Goal: Transaction & Acquisition: Book appointment/travel/reservation

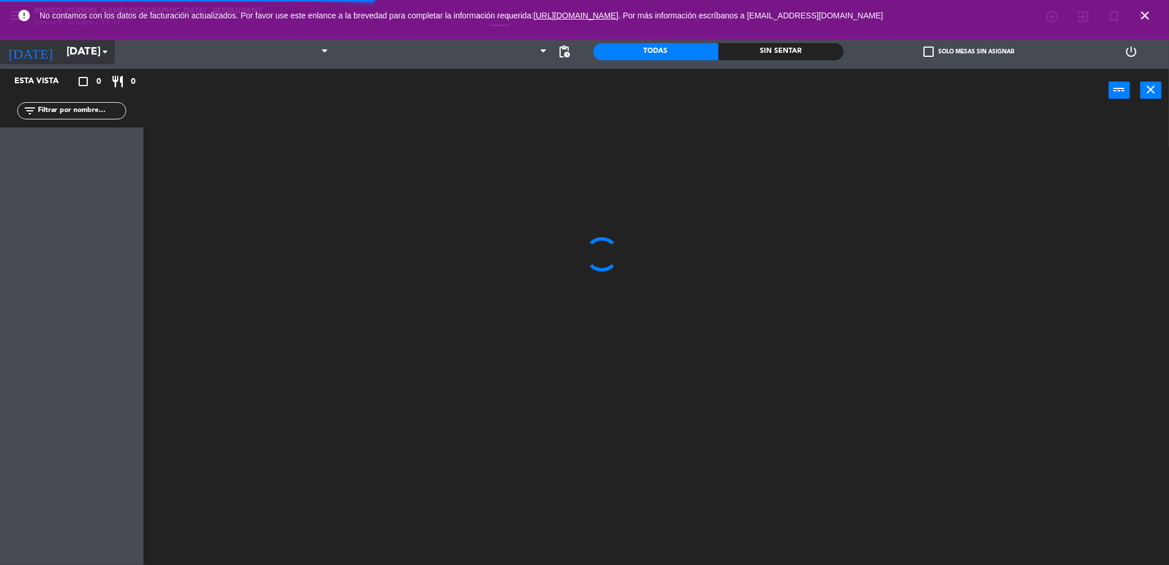
click at [75, 55] on input "[DATE]" at bounding box center [130, 52] width 138 height 24
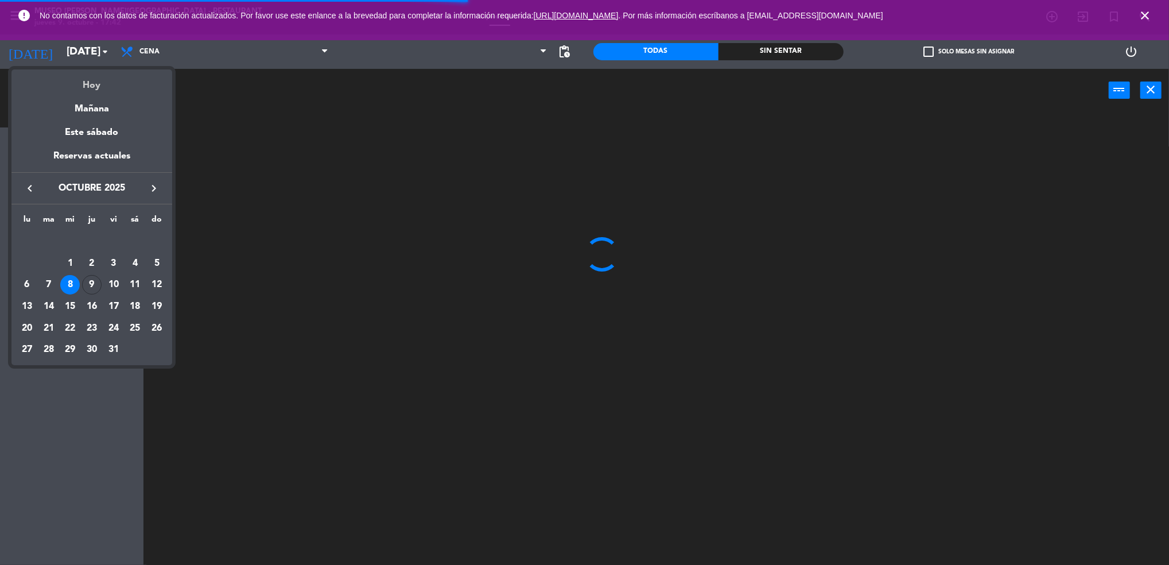
click at [95, 84] on div "Hoy" at bounding box center [91, 81] width 161 height 24
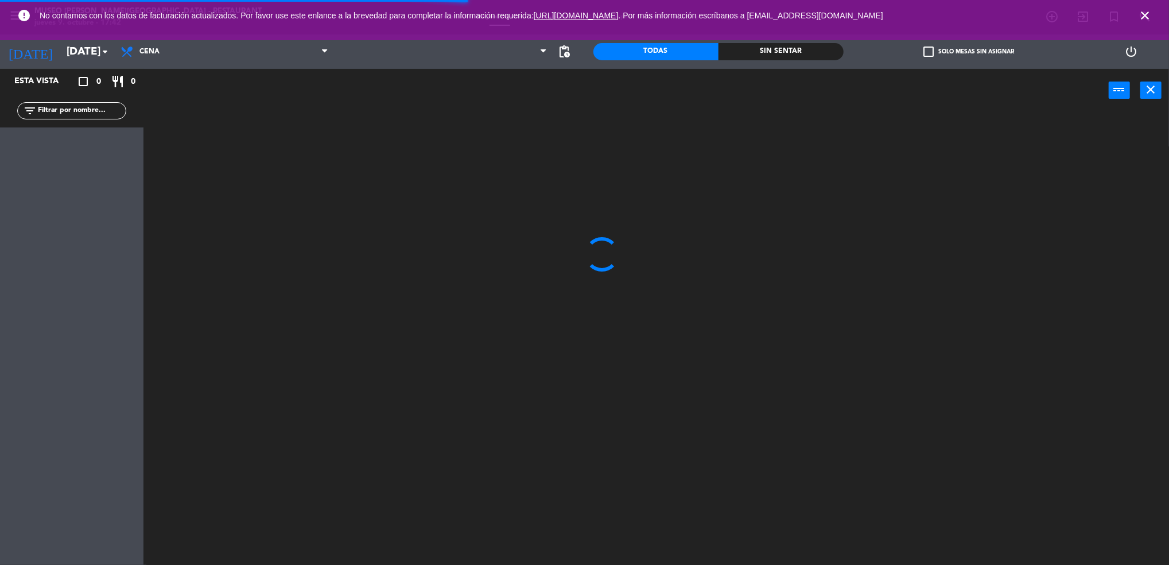
type input "[DEMOGRAPHIC_DATA][DATE]"
click at [1145, 22] on icon "close" at bounding box center [1145, 16] width 14 height 14
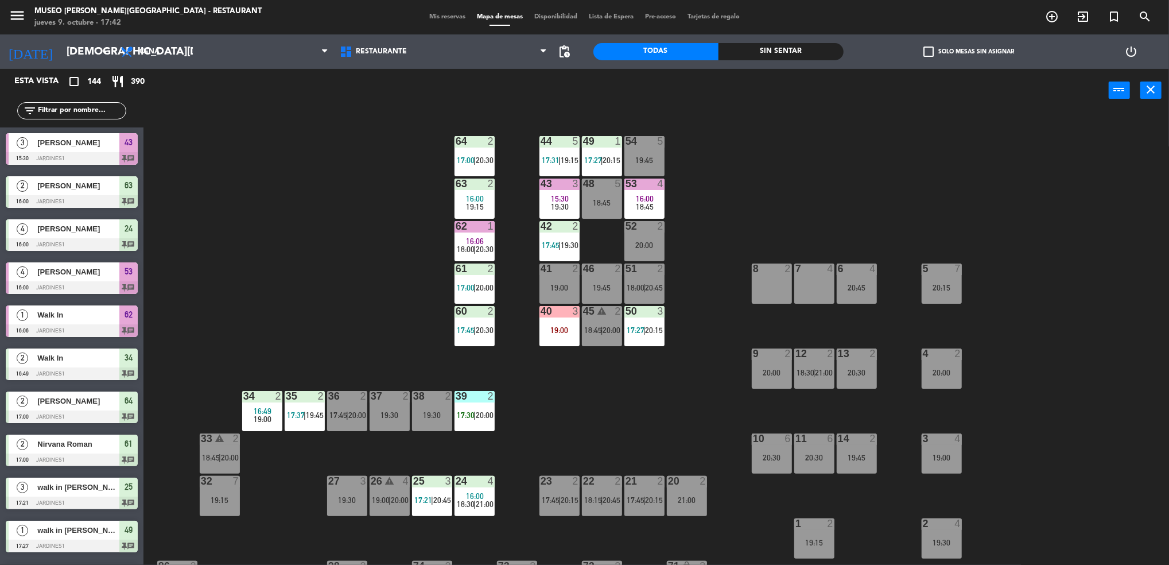
click at [446, 15] on span "Mis reservas" at bounding box center [447, 17] width 48 height 6
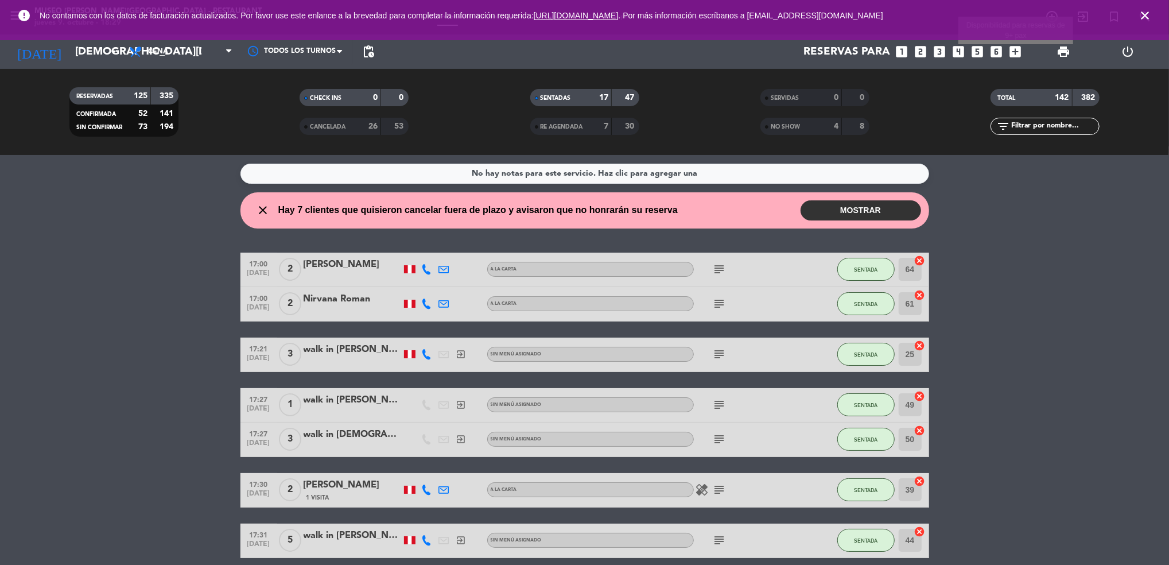
click at [1010, 52] on icon "add_box" at bounding box center [1015, 51] width 15 height 15
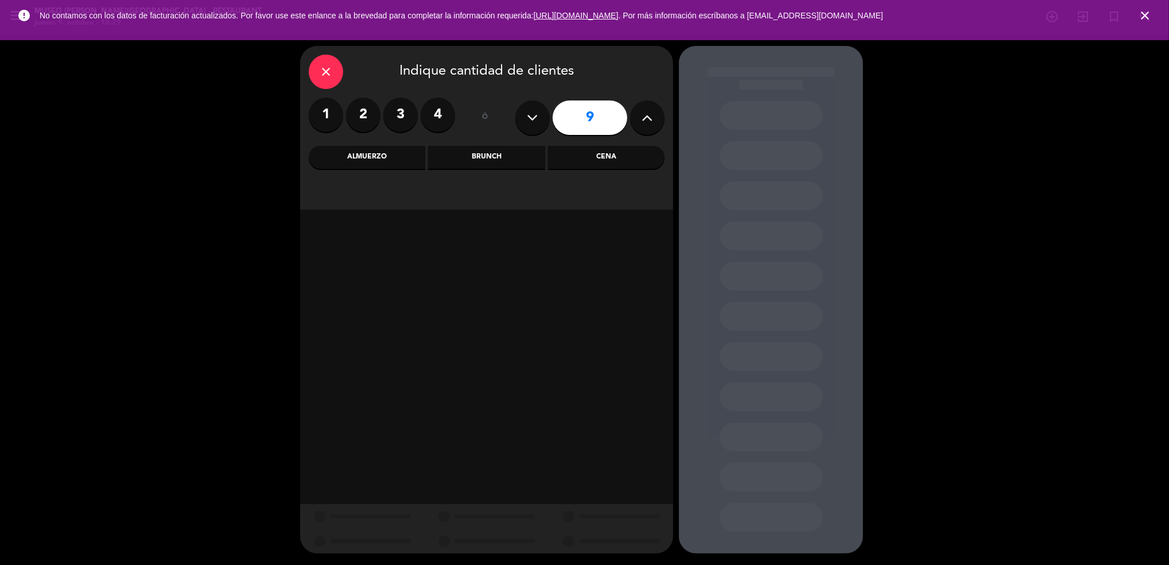
click at [610, 157] on div "Cena" at bounding box center [606, 157] width 116 height 23
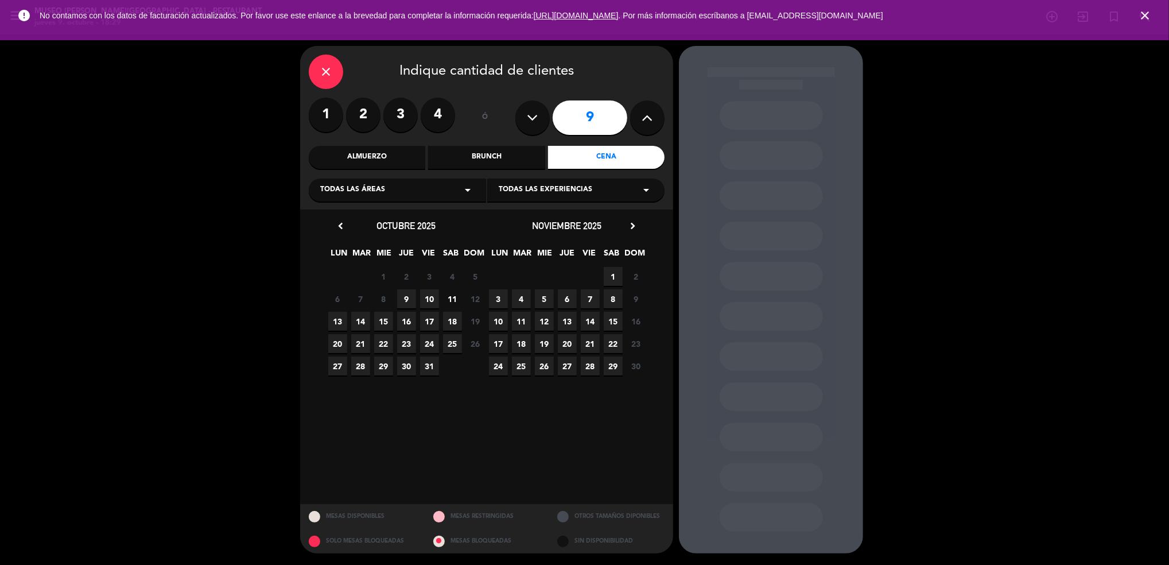
click at [501, 298] on span "3" at bounding box center [498, 298] width 19 height 19
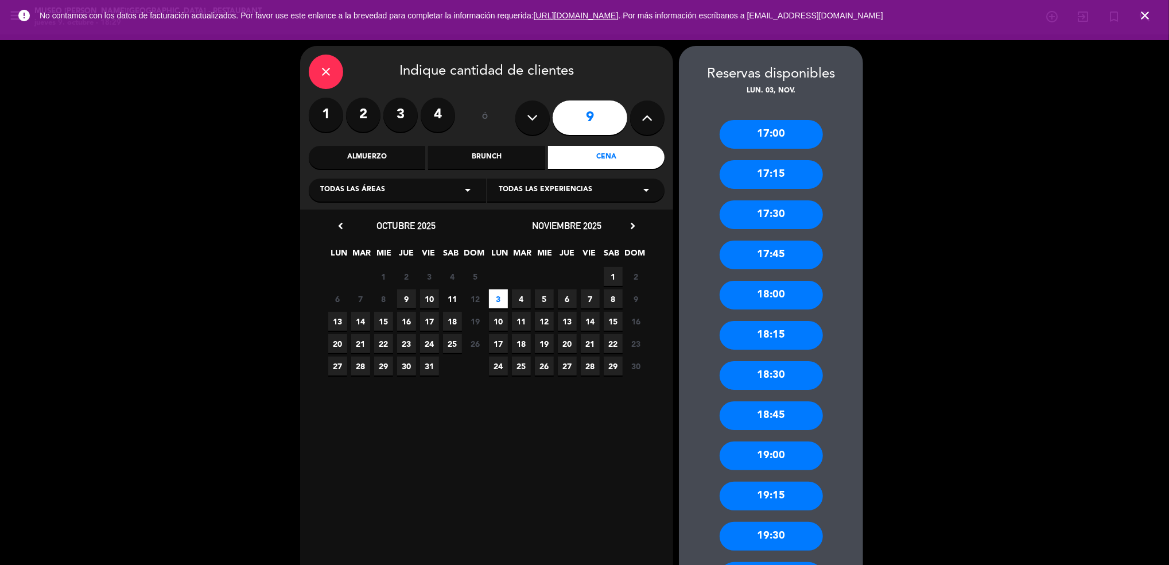
click at [737, 456] on div "19:00" at bounding box center [770, 455] width 103 height 29
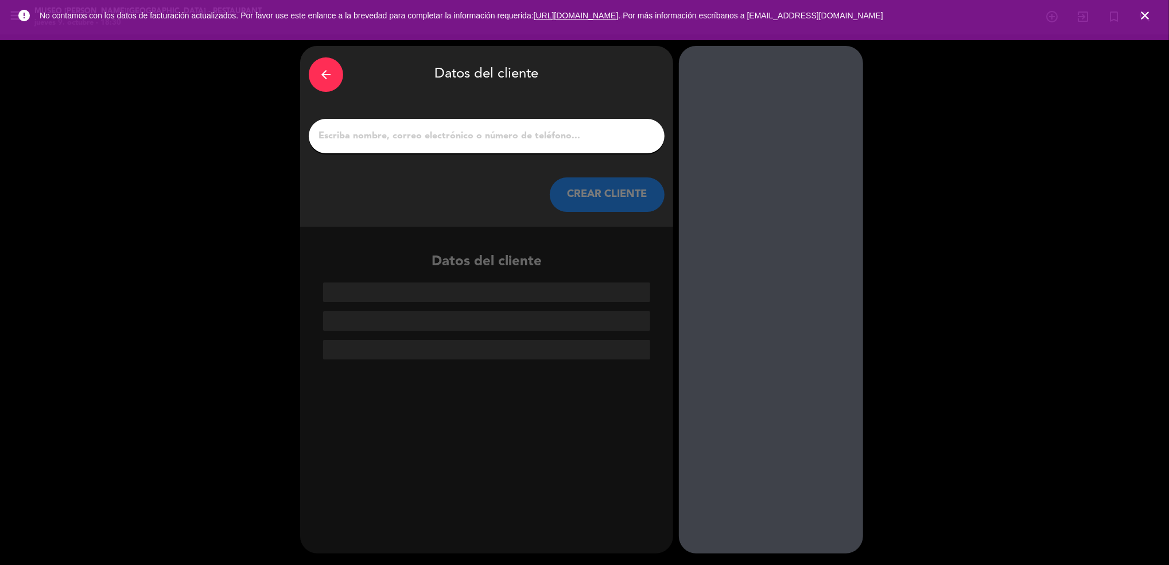
click at [443, 135] on input "1" at bounding box center [486, 136] width 338 height 16
paste input "[PERSON_NAME] Del Solar"
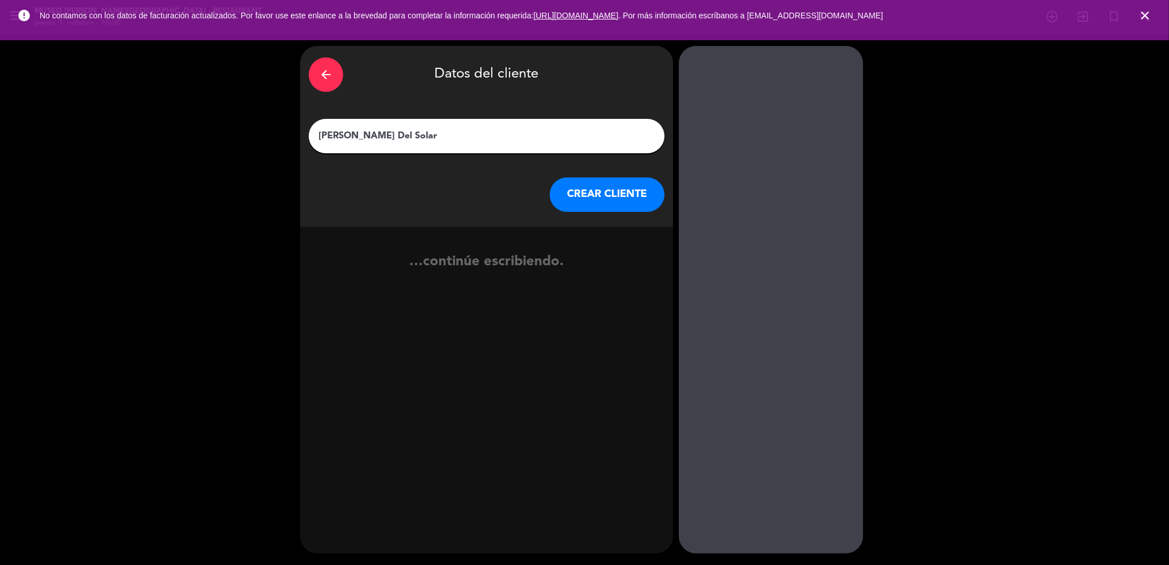
type input "[PERSON_NAME] Del Solar"
click at [618, 186] on button "CREAR CLIENTE" at bounding box center [607, 194] width 115 height 34
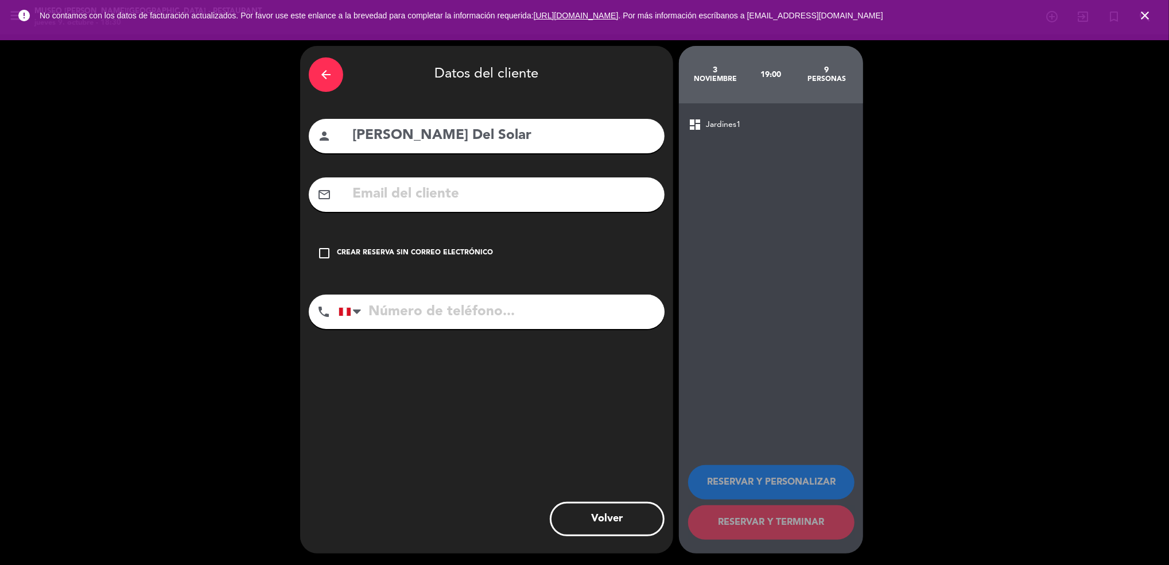
click at [402, 318] on input "tel" at bounding box center [501, 311] width 326 height 34
type input "946576167"
drag, startPoint x: 597, startPoint y: 141, endPoint x: 561, endPoint y: 286, distance: 148.9
click at [561, 286] on div "arrow_back Datos del cliente person [PERSON_NAME] Del Solar mail_outline check_…" at bounding box center [486, 299] width 373 height 507
click at [395, 256] on div "Crear reserva sin correo electrónico" at bounding box center [415, 252] width 156 height 11
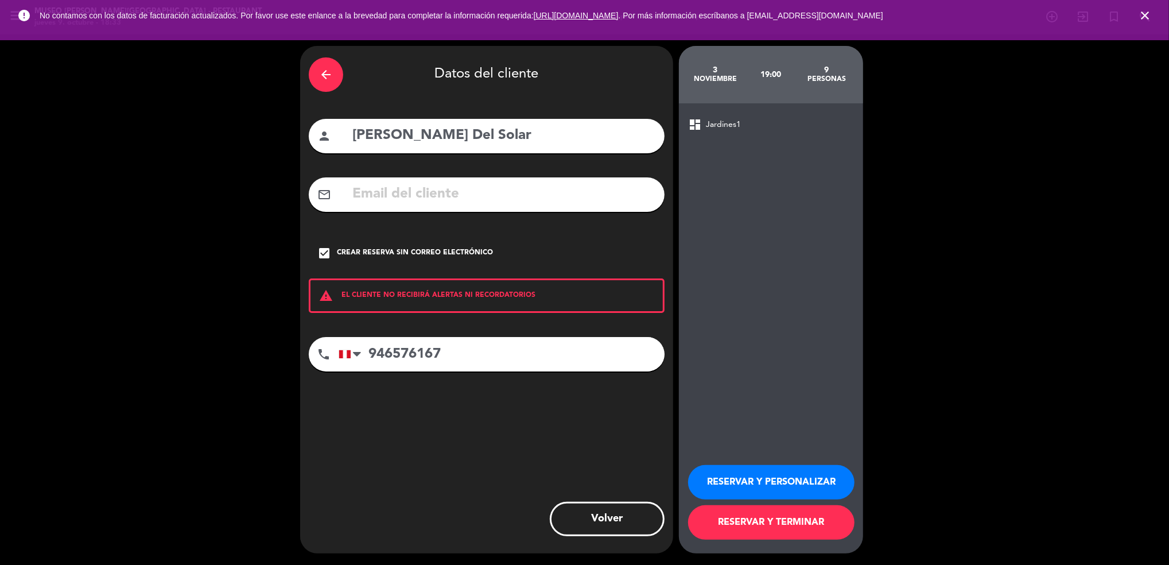
click at [725, 488] on button "RESERVAR Y PERSONALIZAR" at bounding box center [771, 482] width 166 height 34
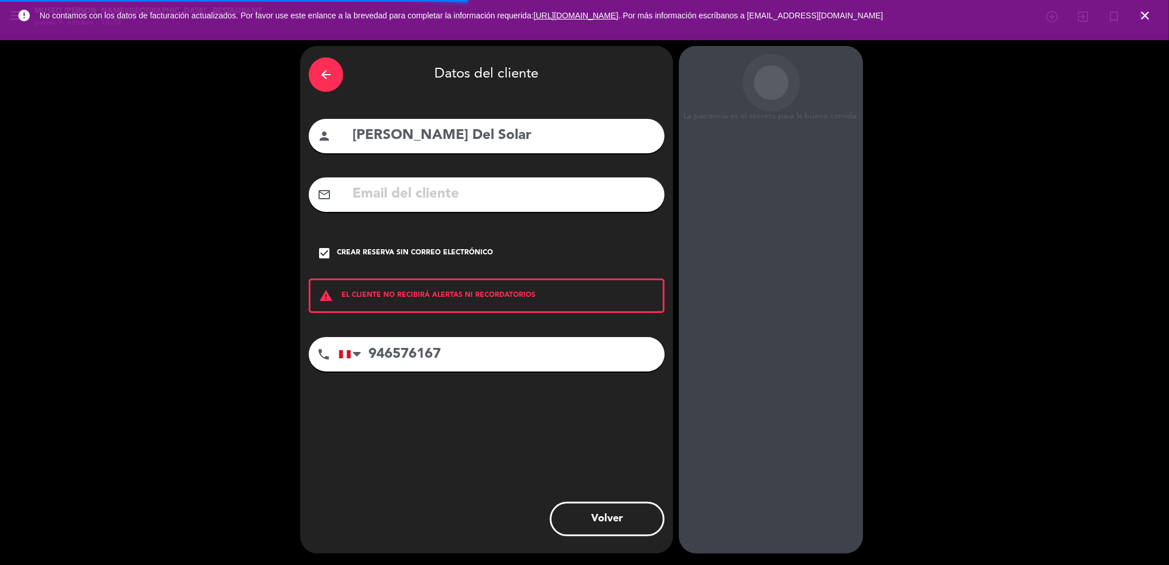
click at [725, 369] on div "La paciencia es el secreto para la buena comida. [DATE] 19:00 9 personas dashbo…" at bounding box center [771, 299] width 184 height 507
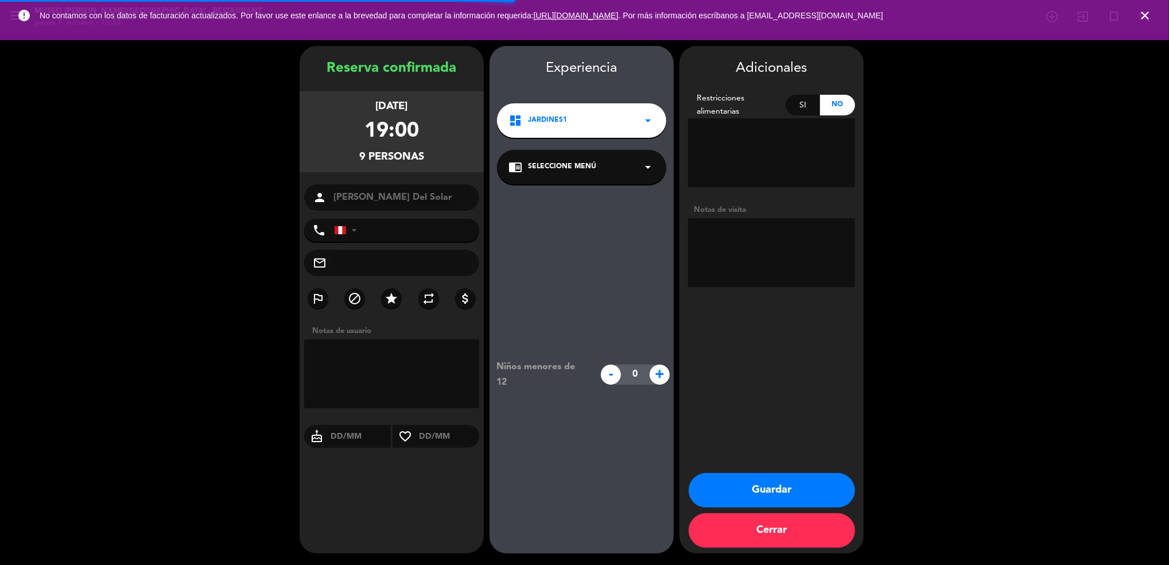
type input "[PHONE_NUMBER]"
click at [761, 268] on textarea at bounding box center [771, 252] width 167 height 69
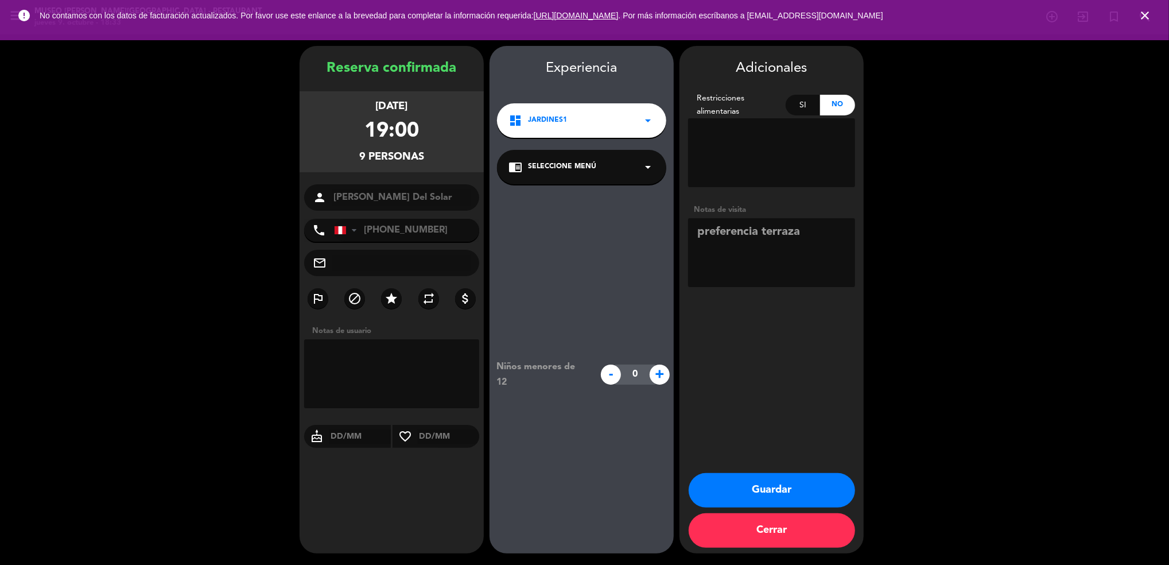
type textarea "preferencia terraza"
click at [742, 488] on button "Guardar" at bounding box center [771, 490] width 166 height 34
